Goal: Information Seeking & Learning: Find specific fact

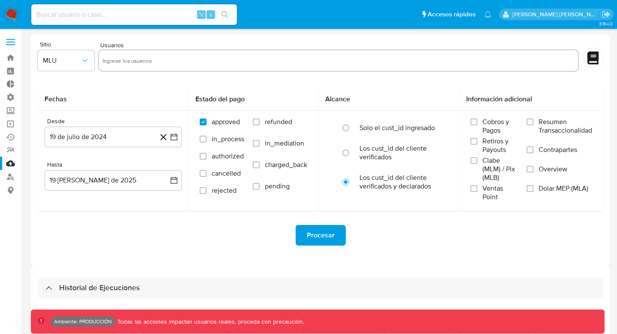
select select "10"
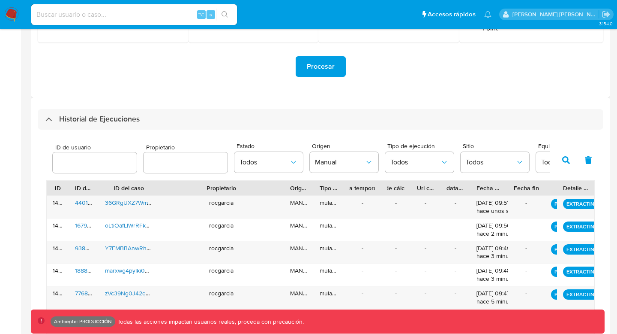
scroll to position [181, 0]
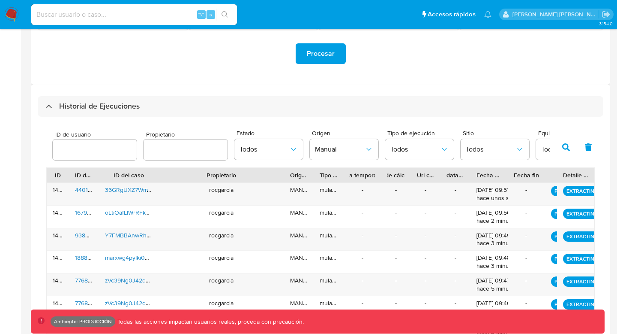
click at [431, 160] on div "Tipo de ejecución Todos" at bounding box center [419, 146] width 69 height 33
click at [432, 151] on span "Todos" at bounding box center [416, 149] width 50 height 9
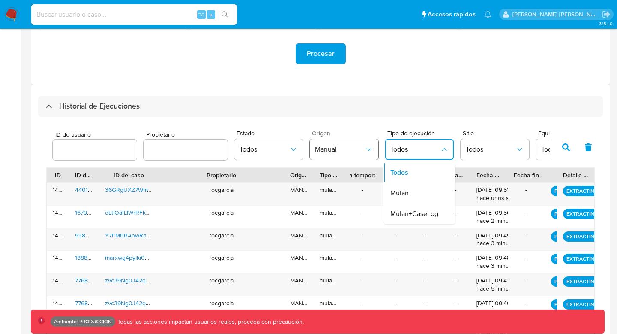
click at [337, 143] on button "Manual" at bounding box center [344, 149] width 69 height 21
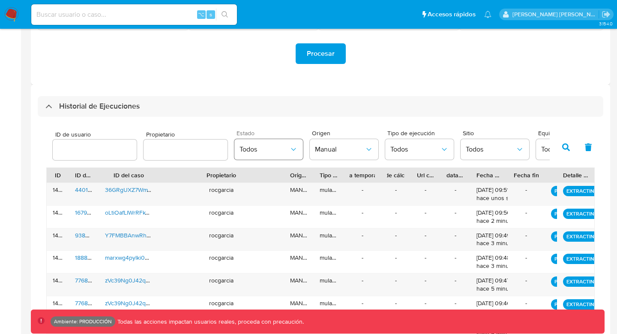
click at [281, 154] on button "Todos" at bounding box center [269, 149] width 69 height 21
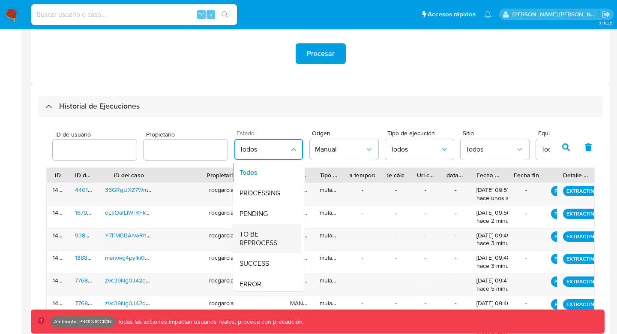
click at [277, 238] on span "TO BE REPROCESS" at bounding box center [265, 238] width 50 height 17
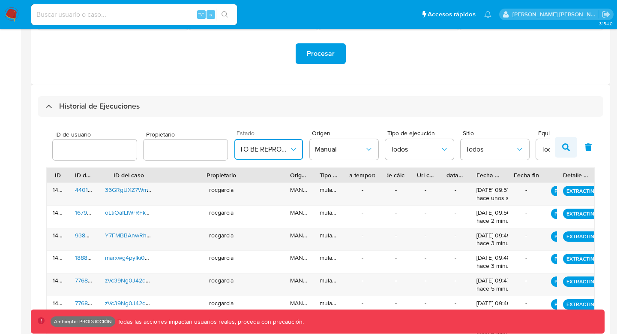
click at [566, 150] on icon "button" at bounding box center [567, 147] width 8 height 8
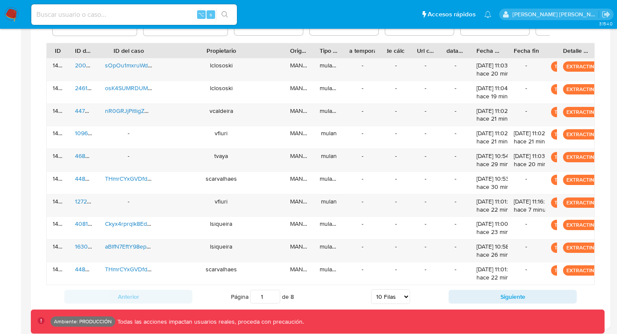
scroll to position [294, 0]
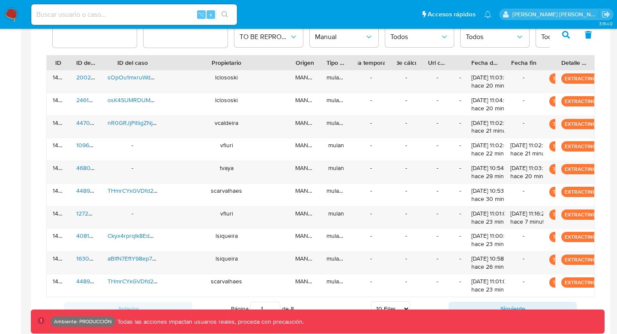
drag, startPoint x: 472, startPoint y: 59, endPoint x: 392, endPoint y: 64, distance: 79.9
click at [392, 64] on div "ID ID de usuario ID del caso Propietario Origen Tipo de ejecución Tabla tempora…" at bounding box center [321, 62] width 548 height 15
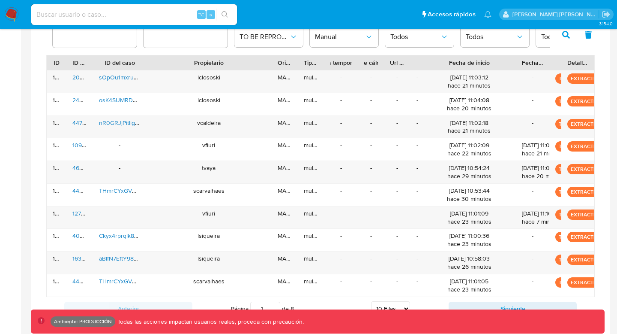
drag, startPoint x: 506, startPoint y: 62, endPoint x: 561, endPoint y: 60, distance: 54.5
click at [561, 60] on div "ID ID de usuario ID del caso Propietario Origen Tipo de ejecución Tabla tempora…" at bounding box center [321, 62] width 548 height 15
drag, startPoint x: 555, startPoint y: 66, endPoint x: 470, endPoint y: 66, distance: 85.8
click at [470, 66] on div "ID ID de usuario ID del caso Propietario Origen Tipo de ejecución Tabla tempora…" at bounding box center [321, 62] width 548 height 15
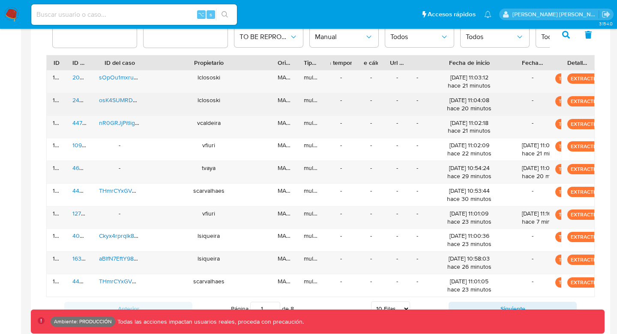
scroll to position [306, 0]
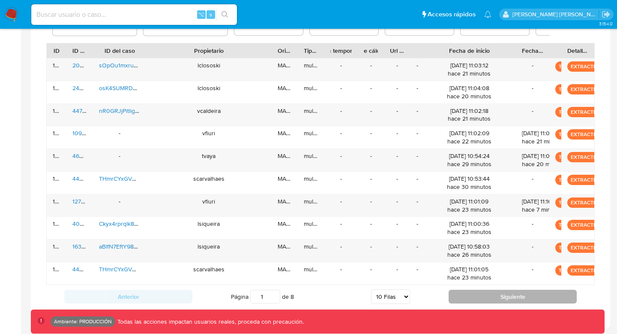
click at [488, 292] on button "Siguiente" at bounding box center [513, 296] width 128 height 14
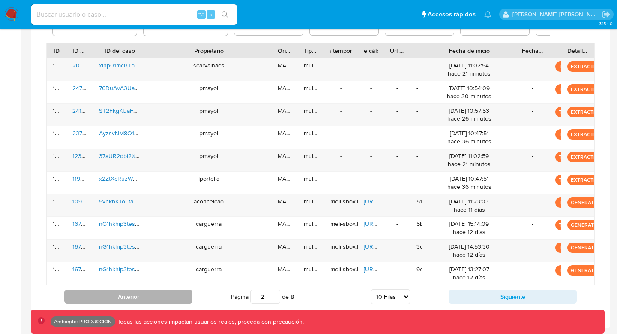
click at [136, 294] on button "Anterior" at bounding box center [128, 296] width 128 height 14
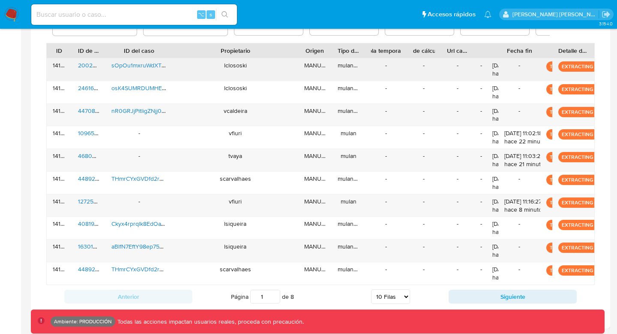
drag, startPoint x: 514, startPoint y: 51, endPoint x: 419, endPoint y: 60, distance: 95.6
click at [419, 60] on div "ID ID de usuario ID del caso Propietario Origen Tipo de ejecución Tabla tempora…" at bounding box center [320, 164] width 549 height 242
drag, startPoint x: 484, startPoint y: 48, endPoint x: 424, endPoint y: 52, distance: 59.7
click at [424, 52] on div "ID ID de usuario ID del caso Propietario Origen Tipo de ejecución Tabla tempora…" at bounding box center [321, 50] width 548 height 15
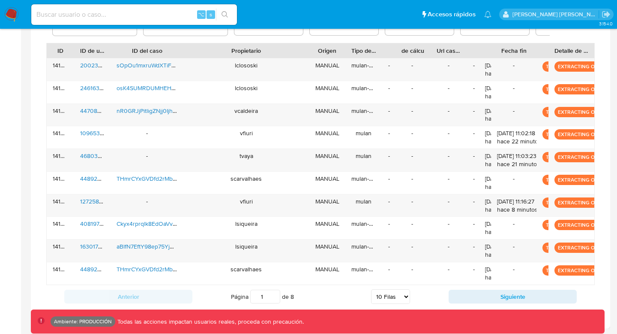
drag, startPoint x: 407, startPoint y: 50, endPoint x: 353, endPoint y: 51, distance: 54.0
click at [352, 51] on div "ID ID de usuario ID del caso Propietario Origen Tipo de ejecución Tabla tempora…" at bounding box center [321, 50] width 548 height 15
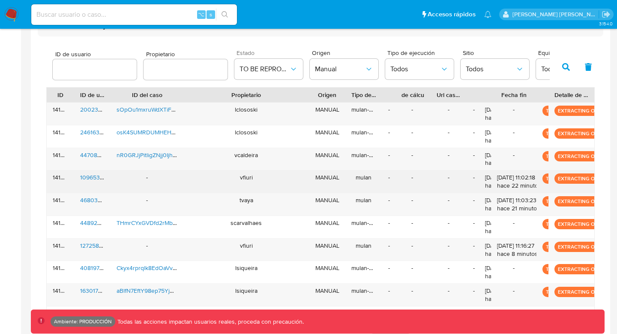
scroll to position [261, 0]
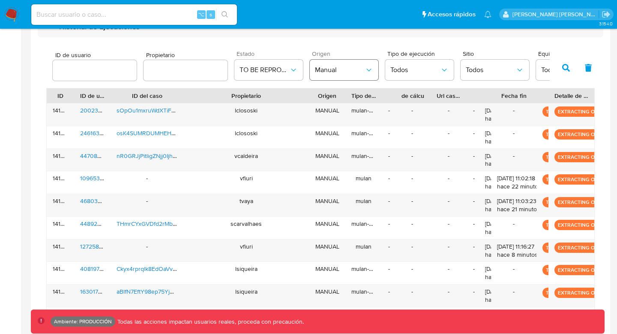
click at [350, 74] on button "Manual" at bounding box center [344, 70] width 69 height 21
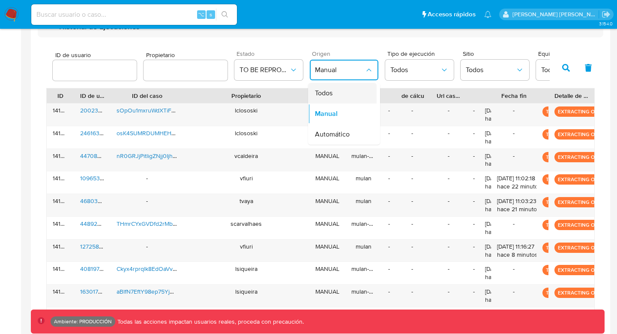
click at [345, 96] on div "Todos" at bounding box center [340, 93] width 50 height 21
click at [569, 65] on icon "button" at bounding box center [567, 68] width 8 height 8
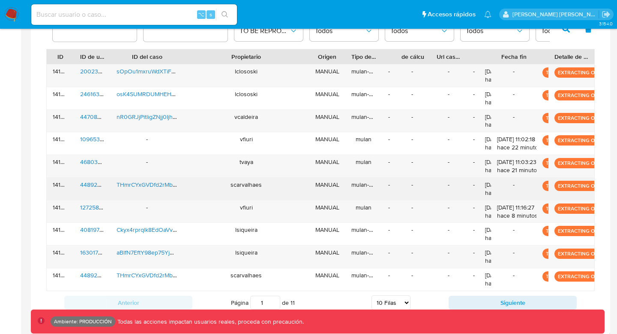
scroll to position [306, 0]
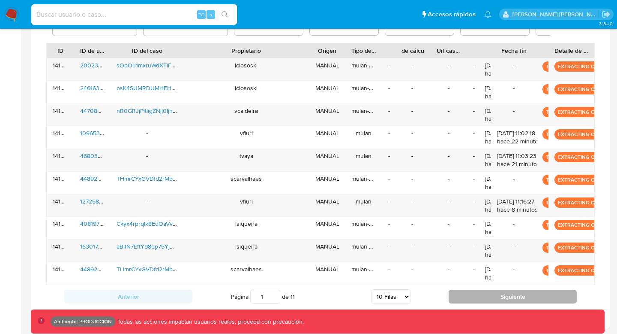
click at [502, 296] on button "Siguiente" at bounding box center [513, 296] width 128 height 14
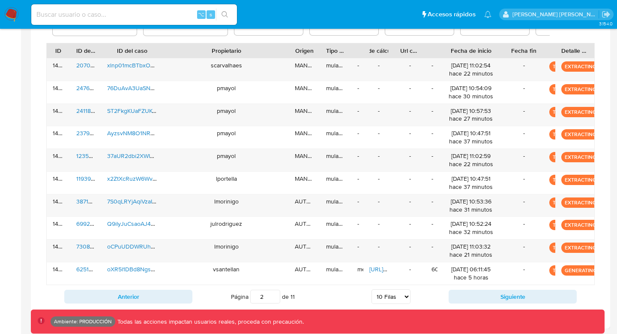
drag, startPoint x: 496, startPoint y: 53, endPoint x: 538, endPoint y: 54, distance: 42.0
click at [539, 54] on div "ID ID de usuario ID del caso Propietario Origen Tipo de ejecución Tabla tempora…" at bounding box center [321, 50] width 548 height 15
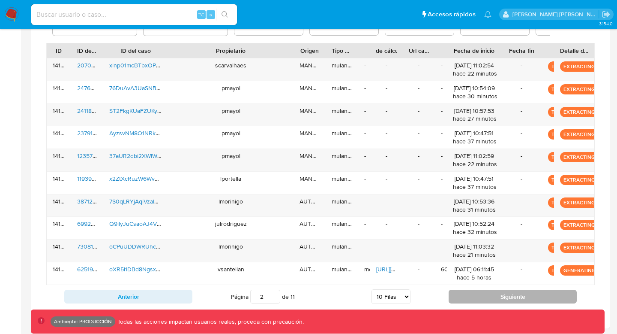
click at [488, 289] on button "Siguiente" at bounding box center [513, 296] width 128 height 14
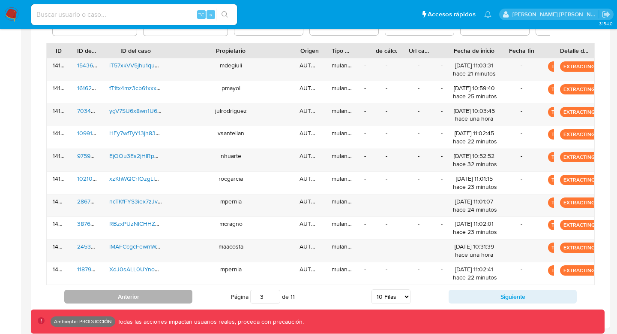
click at [92, 294] on button "Anterior" at bounding box center [128, 296] width 128 height 14
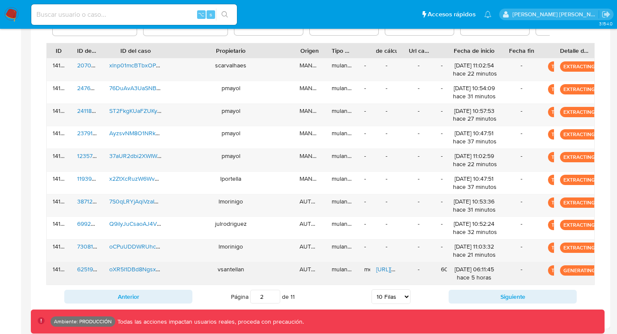
click at [82, 268] on span "625191376" at bounding box center [91, 269] width 28 height 9
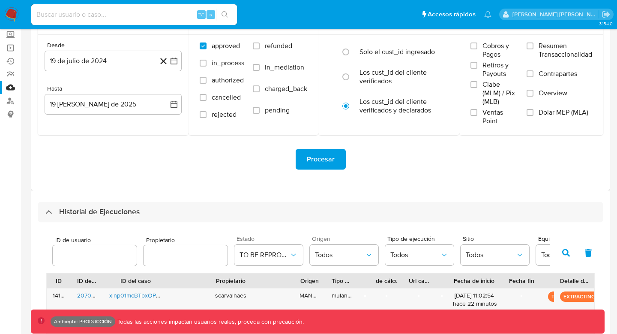
scroll to position [77, 0]
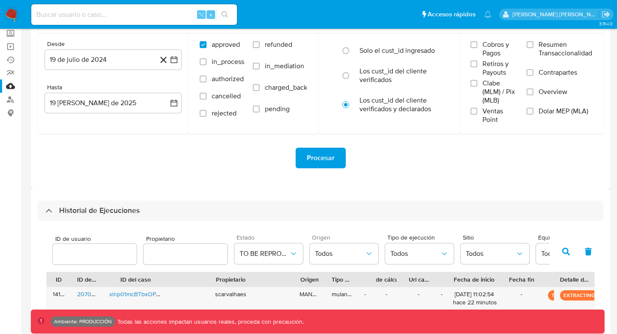
click at [102, 250] on input "number" at bounding box center [95, 253] width 84 height 11
type input "190513724"
click at [265, 255] on span "TO BE REPROCESS" at bounding box center [265, 253] width 50 height 9
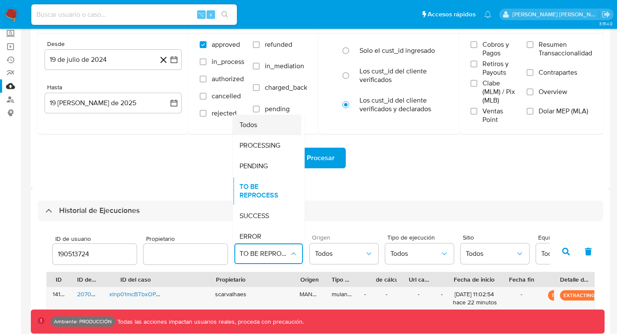
click at [259, 127] on div "Todos" at bounding box center [265, 124] width 50 height 21
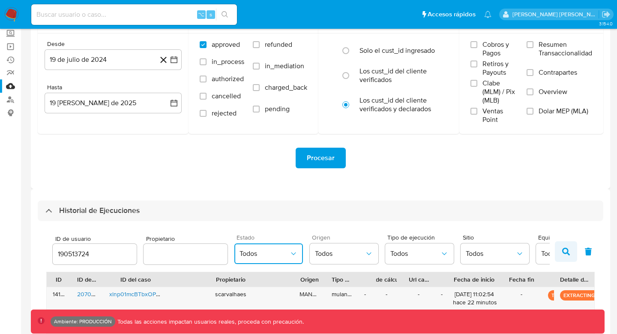
click at [570, 258] on button "button" at bounding box center [566, 251] width 22 height 21
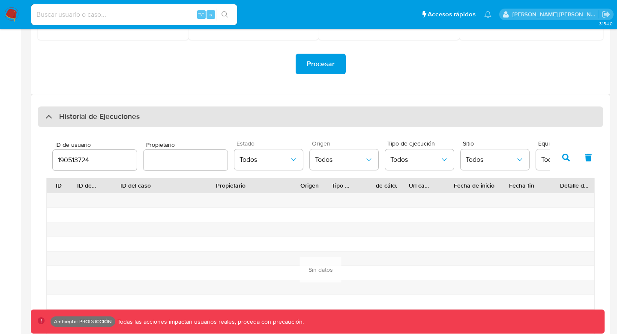
scroll to position [172, 0]
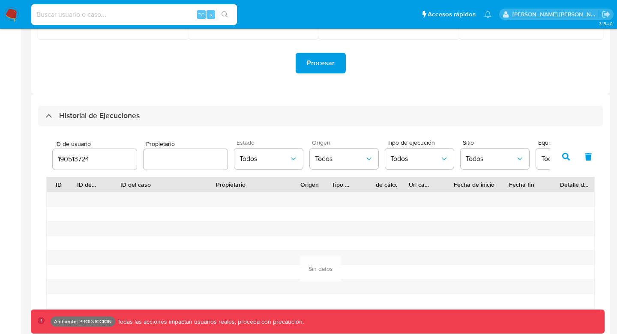
click at [567, 152] on button "button" at bounding box center [566, 156] width 22 height 21
click at [122, 10] on input at bounding box center [134, 14] width 206 height 11
paste input "yA2XPtJrHQtpoxTJ3RzBfshp"
type input "yA2XPtJrHQtpoxTJ3RzBfshp"
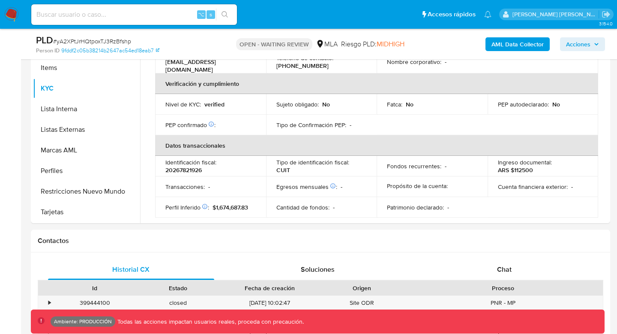
scroll to position [141, 0]
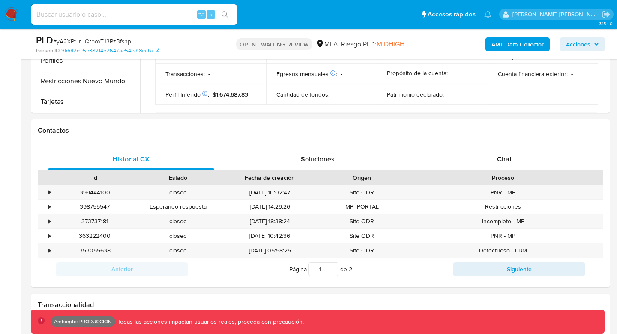
select select "10"
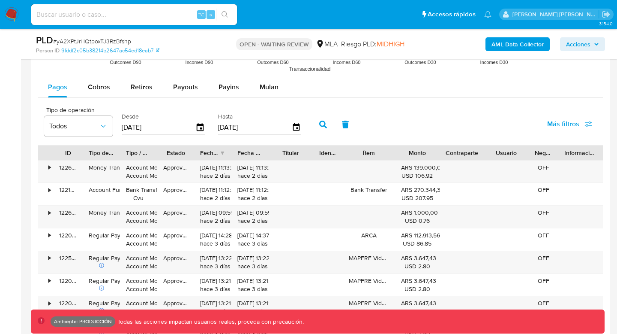
scroll to position [916, 0]
click at [274, 88] on span "Mulan" at bounding box center [269, 87] width 19 height 10
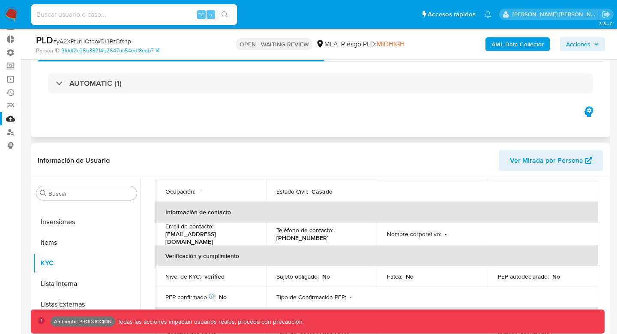
scroll to position [0, 0]
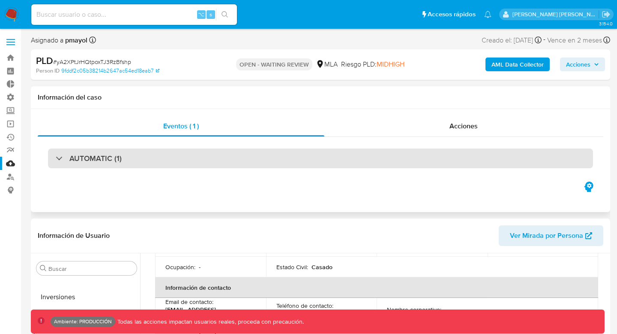
click at [54, 154] on div "AUTOMATIC (1)" at bounding box center [320, 158] width 545 height 20
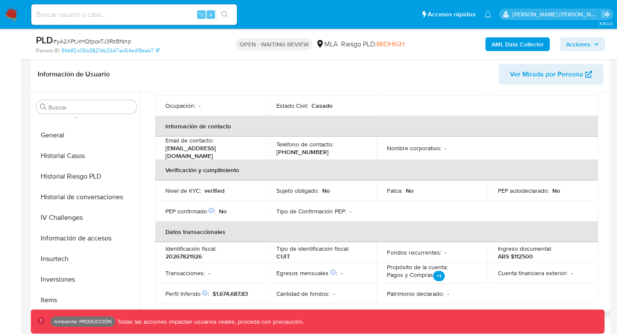
scroll to position [279, 0]
click at [93, 139] on button "General" at bounding box center [83, 136] width 100 height 21
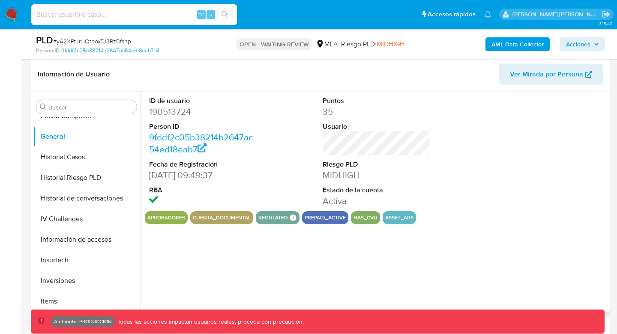
click at [176, 108] on dd "190513724" at bounding box center [202, 111] width 107 height 12
copy dd "190513724"
click at [96, 12] on input at bounding box center [134, 14] width 206 height 11
paste input "190513724"
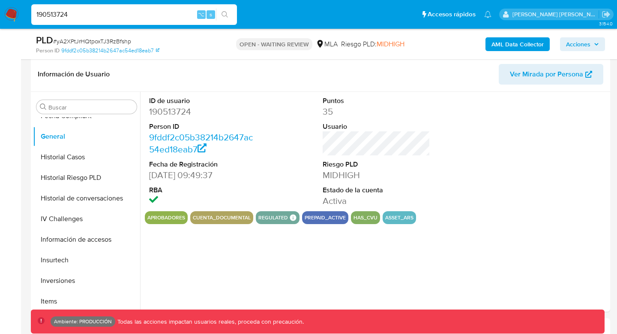
type input "190513724"
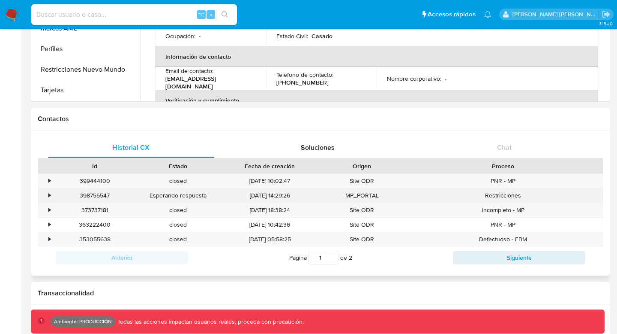
scroll to position [130, 0]
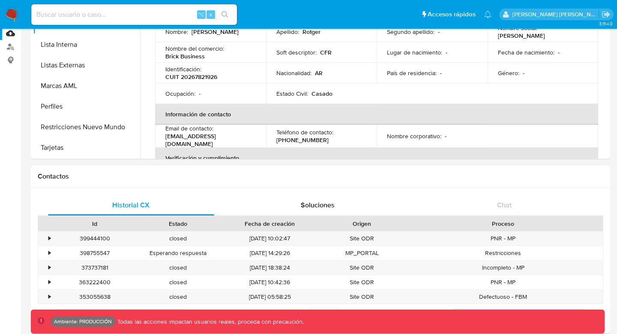
select select "10"
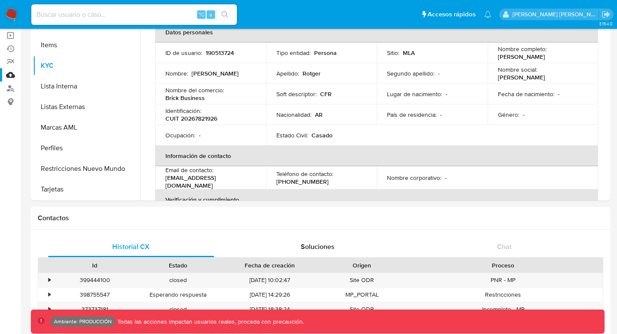
scroll to position [78, 0]
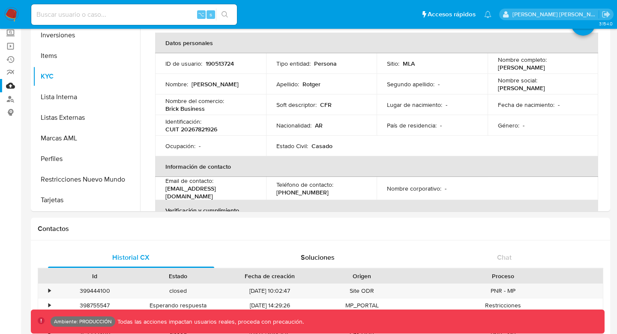
click at [12, 85] on link "Mulan" at bounding box center [51, 85] width 102 height 13
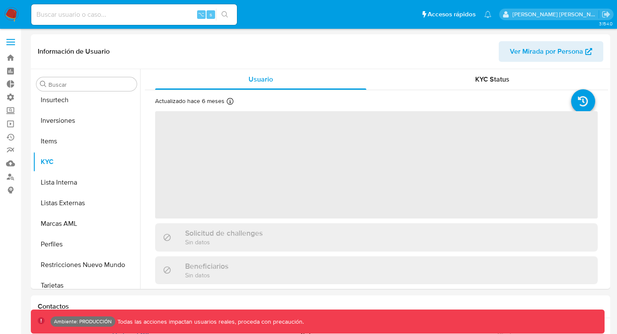
scroll to position [404, 0]
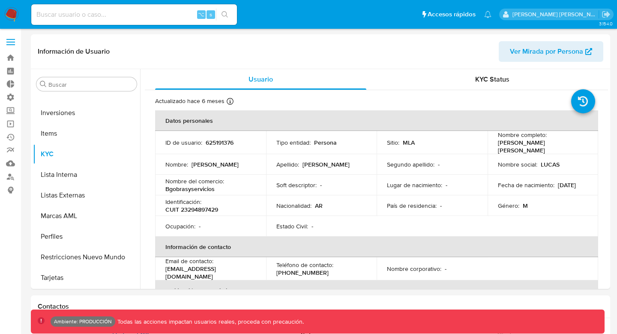
select select "10"
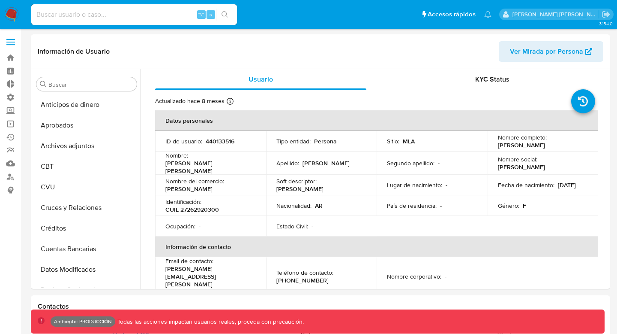
select select "10"
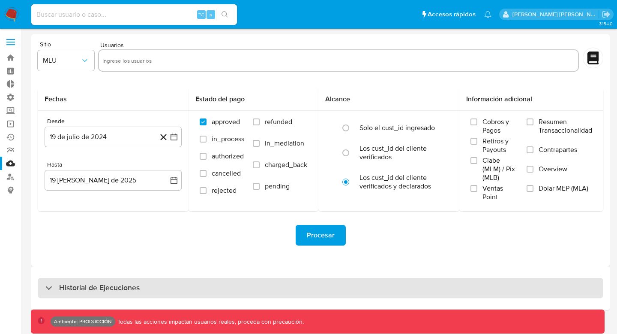
click at [85, 286] on h3 "Historial de Ejecuciones" at bounding box center [99, 288] width 81 height 10
select select "10"
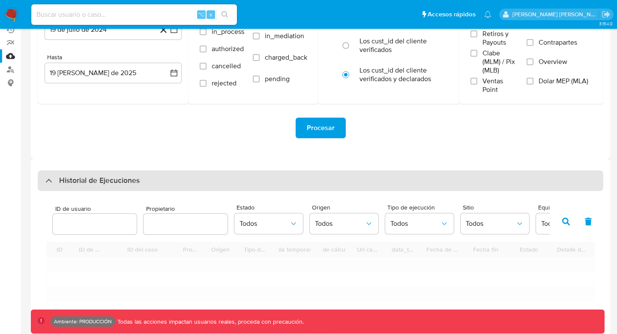
scroll to position [148, 0]
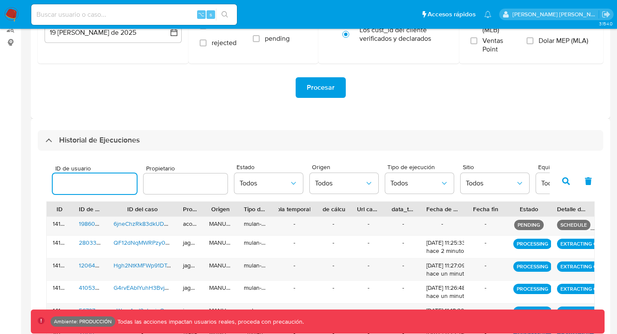
click at [108, 185] on input "number" at bounding box center [95, 183] width 84 height 11
type input "190513724"
click at [565, 178] on icon "button" at bounding box center [567, 181] width 8 height 8
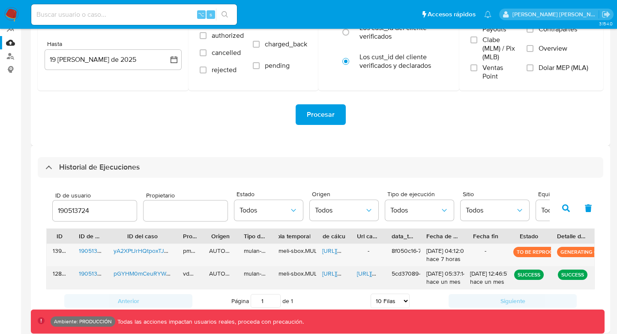
scroll to position [125, 0]
